Goal: Information Seeking & Learning: Learn about a topic

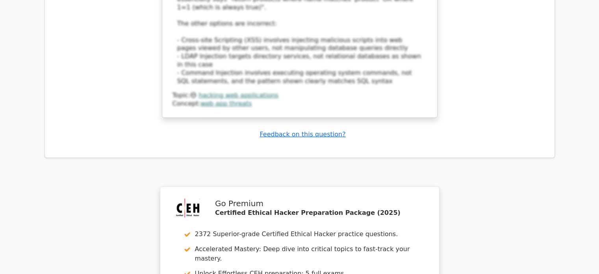
scroll to position [0, 5]
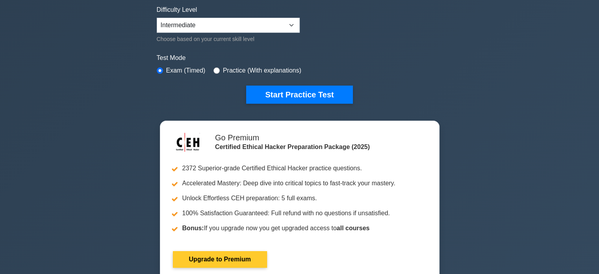
scroll to position [198, 0]
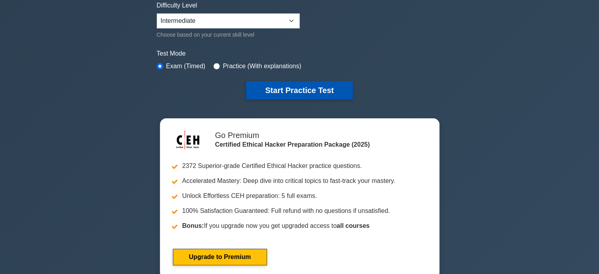
click at [320, 93] on button "Start Practice Test" at bounding box center [299, 90] width 106 height 18
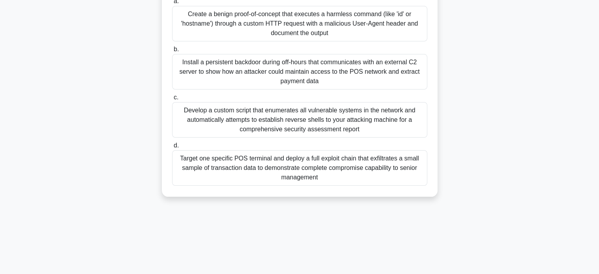
scroll to position [145, 0]
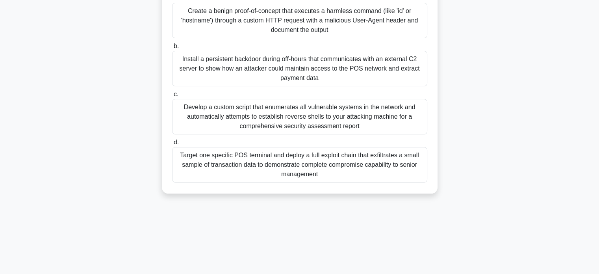
click at [305, 64] on div "Install a persistent backdoor during off-hours that communicates with an extern…" at bounding box center [299, 68] width 255 height 35
click at [172, 49] on input "b. Install a persistent backdoor during off-hours that communicates with an ext…" at bounding box center [172, 46] width 0 height 5
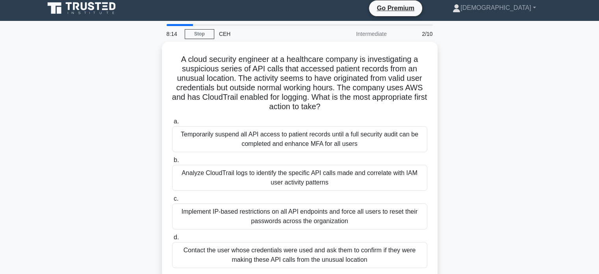
scroll to position [0, 0]
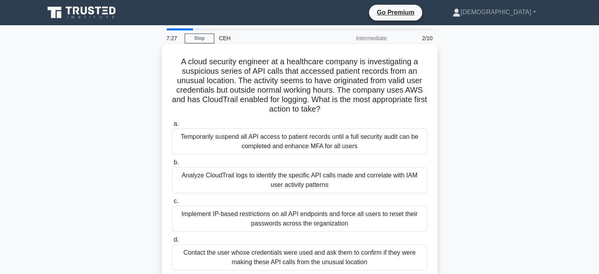
click at [250, 138] on div "Temporarily suspend all API access to patient records until a full security aud…" at bounding box center [299, 141] width 255 height 26
click at [172, 126] on input "a. Temporarily suspend all API access to patient records until a full security …" at bounding box center [172, 123] width 0 height 5
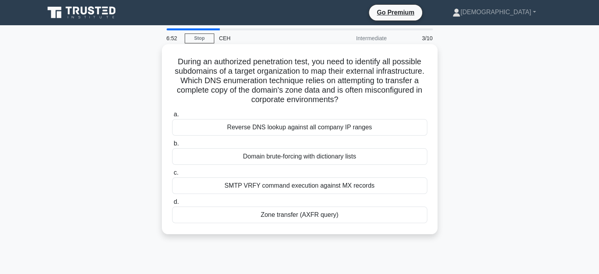
click at [304, 215] on div "Zone transfer (AXFR query)" at bounding box center [299, 214] width 255 height 17
click at [172, 204] on input "d. Zone transfer (AXFR query)" at bounding box center [172, 201] width 0 height 5
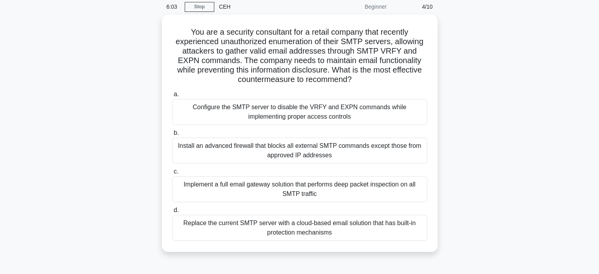
scroll to position [33, 0]
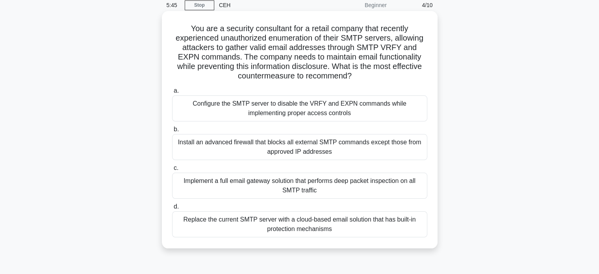
click at [312, 110] on div "Configure the SMTP server to disable the VRFY and EXPN commands while implement…" at bounding box center [299, 108] width 255 height 26
click at [172, 93] on input "a. Configure the SMTP server to disable the VRFY and EXPN commands while implem…" at bounding box center [172, 90] width 0 height 5
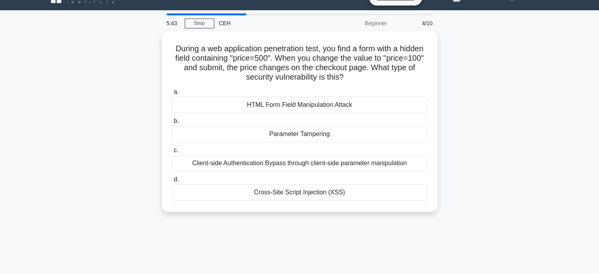
scroll to position [0, 0]
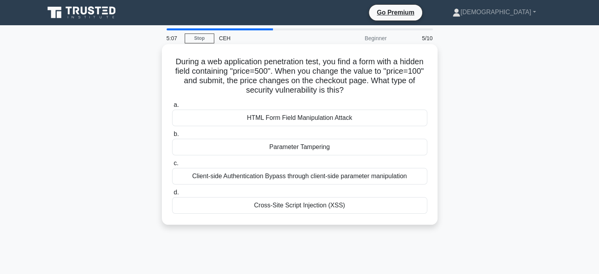
click at [302, 118] on div "HTML Form Field Manipulation Attack" at bounding box center [299, 117] width 255 height 17
click at [172, 108] on input "a. HTML Form Field Manipulation Attack" at bounding box center [172, 104] width 0 height 5
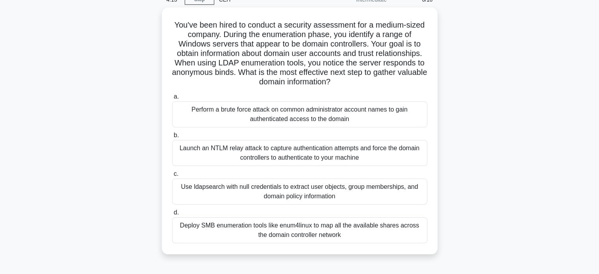
scroll to position [39, 0]
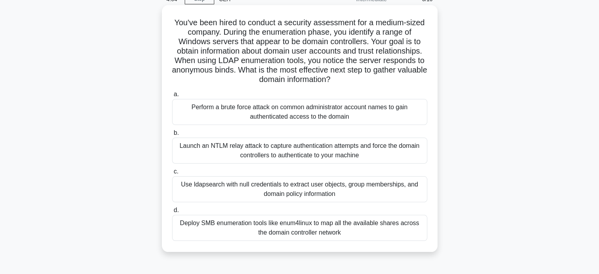
click at [231, 143] on div "Launch an NTLM relay attack to capture authentication attempts and force the do…" at bounding box center [299, 150] width 255 height 26
click at [172, 135] on input "b. Launch an NTLM relay attack to capture authentication attempts and force the…" at bounding box center [172, 132] width 0 height 5
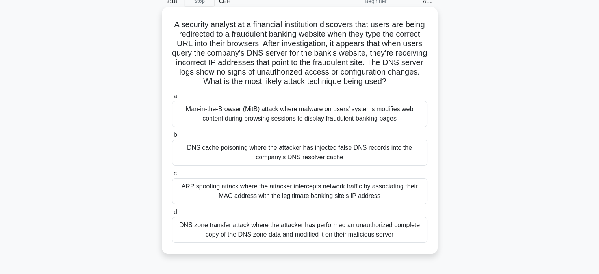
scroll to position [36, 0]
click at [303, 119] on div "Man-in-the-Browser (MitB) attack where malware on users' systems modifies web c…" at bounding box center [299, 115] width 255 height 26
click at [172, 100] on input "a. Man-in-the-Browser (MitB) attack where malware on users' systems modifies we…" at bounding box center [172, 97] width 0 height 5
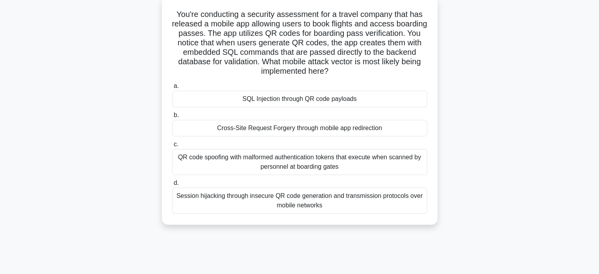
scroll to position [52, 0]
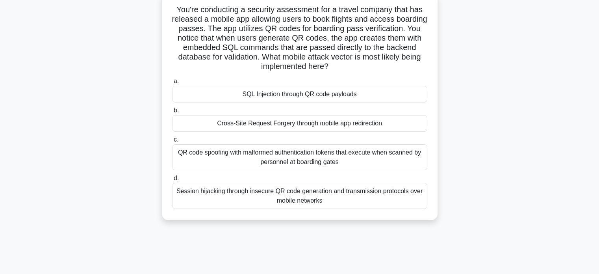
click at [298, 97] on div "SQL Injection through QR code payloads" at bounding box center [299, 94] width 255 height 17
click at [172, 84] on input "a. SQL Injection through QR code payloads" at bounding box center [172, 81] width 0 height 5
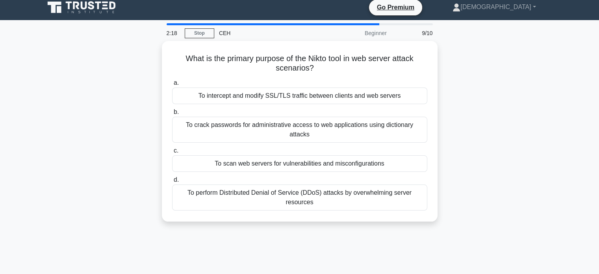
scroll to position [0, 0]
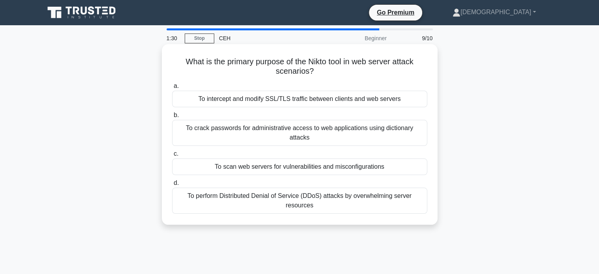
click at [315, 158] on div "To scan web servers for vulnerabilities and misconfigurations" at bounding box center [299, 166] width 255 height 17
click at [172, 154] on input "c. To scan web servers for vulnerabilities and misconfigurations" at bounding box center [172, 153] width 0 height 5
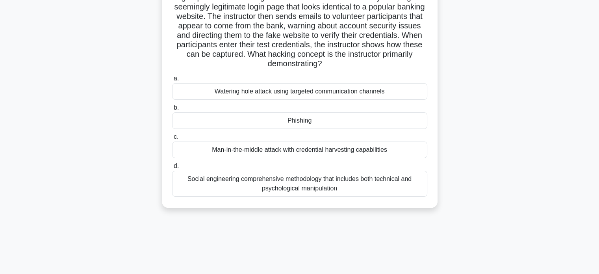
scroll to position [74, 0]
click at [314, 117] on div "Phishing" at bounding box center [299, 120] width 255 height 17
click at [172, 110] on input "b. Phishing" at bounding box center [172, 107] width 0 height 5
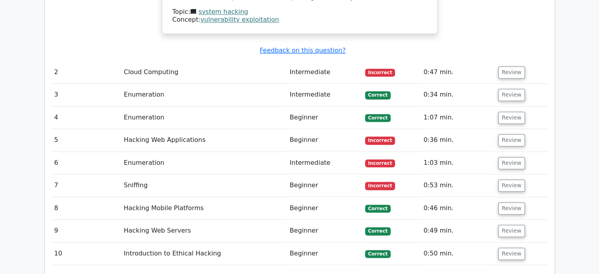
scroll to position [1203, 0]
